Goal: Transaction & Acquisition: Download file/media

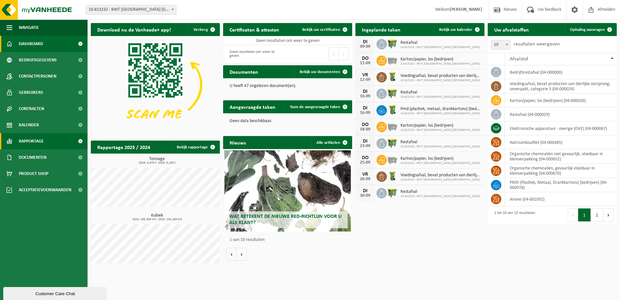
click at [43, 138] on span "Rapportage" at bounding box center [31, 141] width 25 height 16
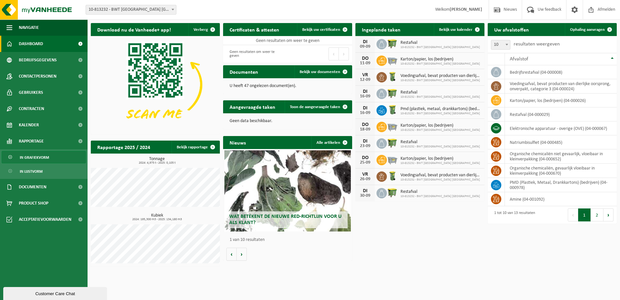
click at [40, 155] on span "In grafiekvorm" at bounding box center [34, 157] width 29 height 12
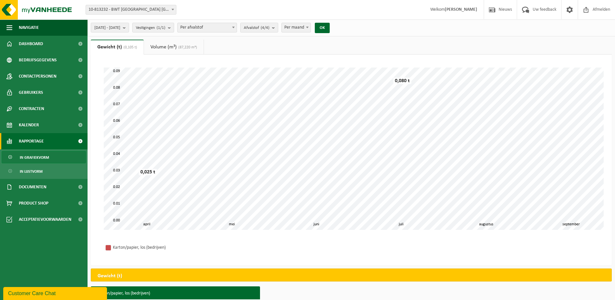
click at [178, 47] on link "Volume (m³) (87,220 m³)" at bounding box center [174, 47] width 60 height 15
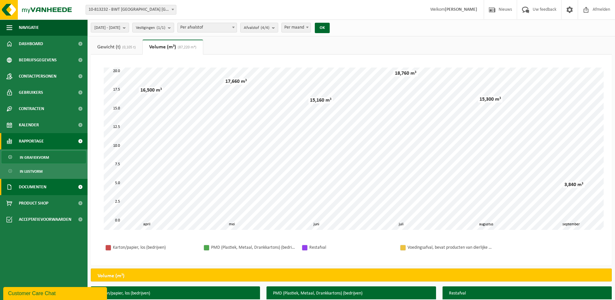
click at [69, 185] on link "Documenten" at bounding box center [44, 187] width 88 height 16
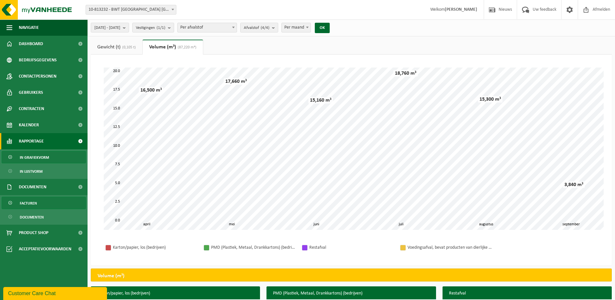
click at [47, 199] on link "Facturen" at bounding box center [44, 203] width 84 height 12
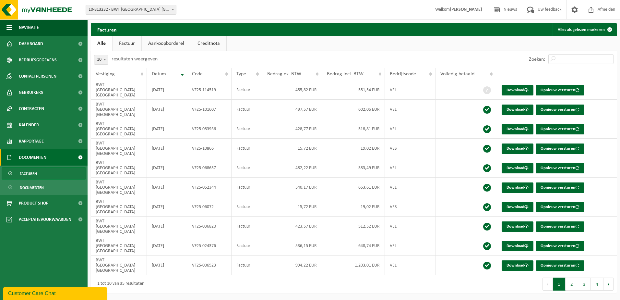
click at [161, 42] on link "Aankoopborderel" at bounding box center [166, 43] width 49 height 15
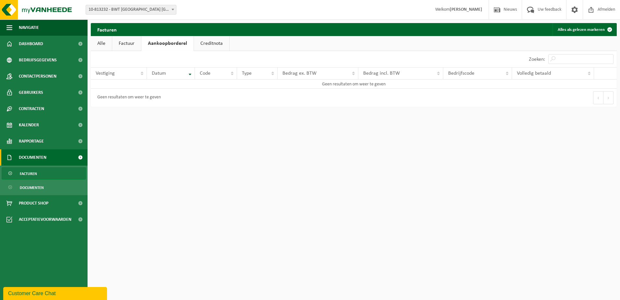
click at [203, 47] on link "Creditnota" at bounding box center [211, 43] width 35 height 15
click at [140, 40] on link "Factuur" at bounding box center [126, 43] width 29 height 15
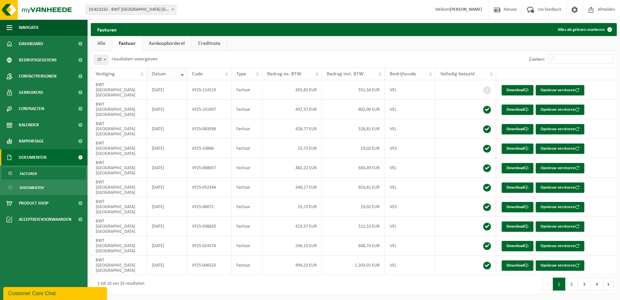
click at [183, 77] on th "Datum" at bounding box center [167, 74] width 40 height 12
click at [182, 74] on th "Datum" at bounding box center [167, 74] width 40 height 12
click at [570, 277] on button "2" at bounding box center [572, 283] width 13 height 13
click at [562, 277] on button "1" at bounding box center [559, 283] width 13 height 13
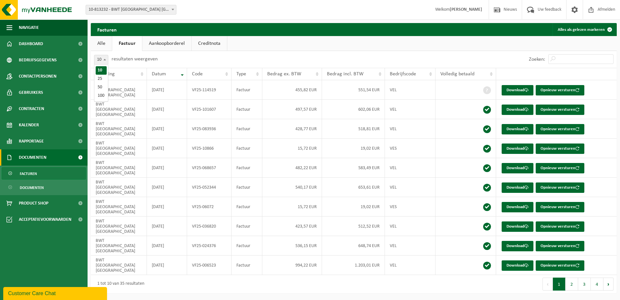
click at [104, 64] on span "10" at bounding box center [101, 59] width 14 height 9
select select "50"
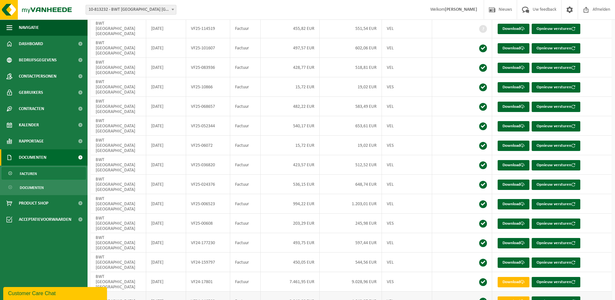
scroll to position [65, 0]
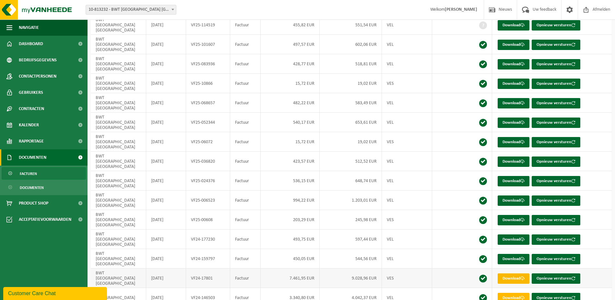
click at [502, 273] on link "Download" at bounding box center [514, 278] width 32 height 10
click at [509, 293] on link "Download" at bounding box center [514, 298] width 32 height 10
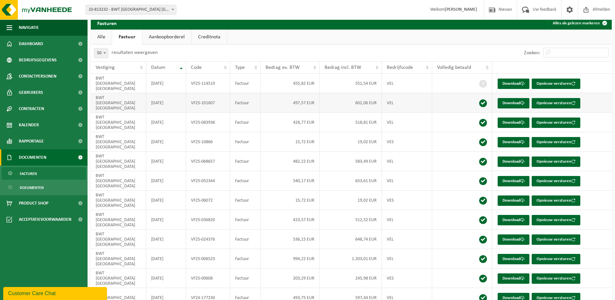
scroll to position [0, 0]
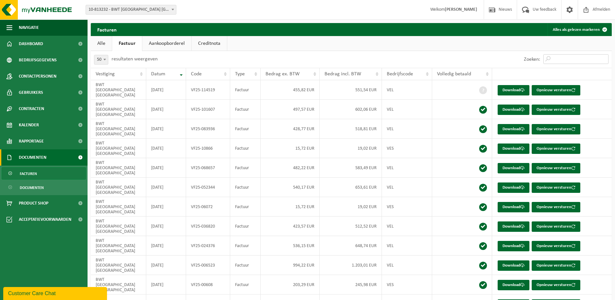
click at [561, 57] on input "Zoeken:" at bounding box center [576, 59] width 65 height 10
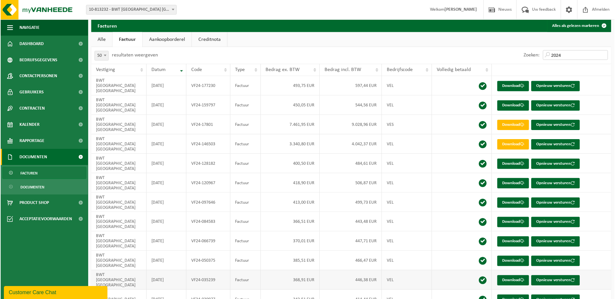
scroll to position [5, 0]
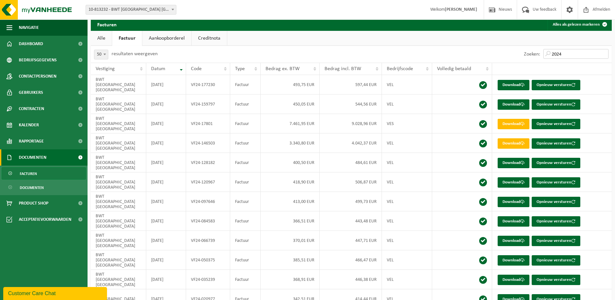
type input "2024"
